Goal: Task Accomplishment & Management: Use online tool/utility

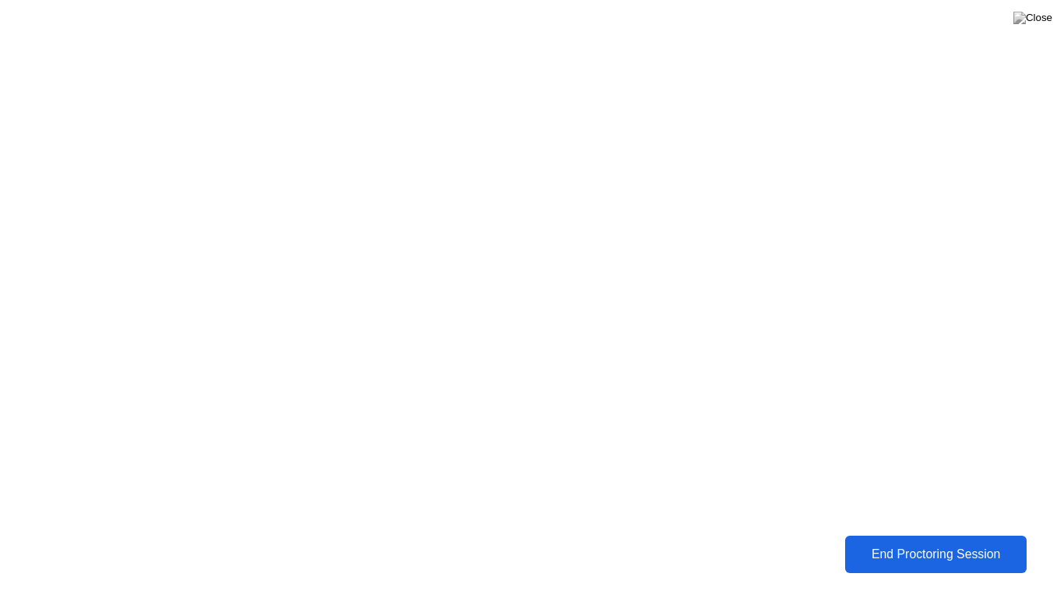
click at [900, 548] on div "End Proctoring Session" at bounding box center [935, 555] width 189 height 16
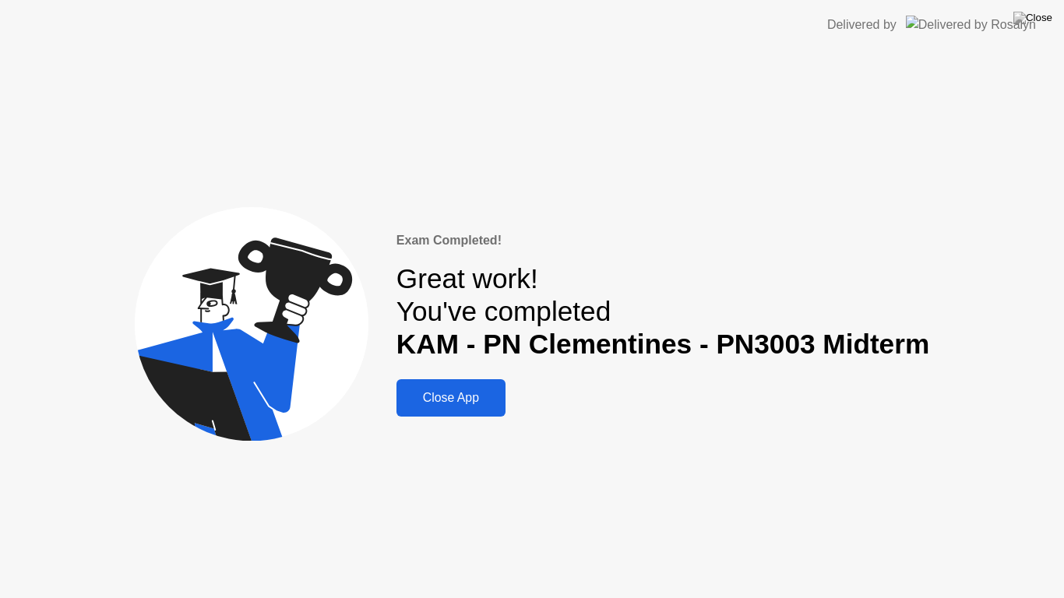
click at [463, 402] on div "Close App" at bounding box center [451, 398] width 100 height 14
